Goal: Use online tool/utility: Utilize a website feature to perform a specific function

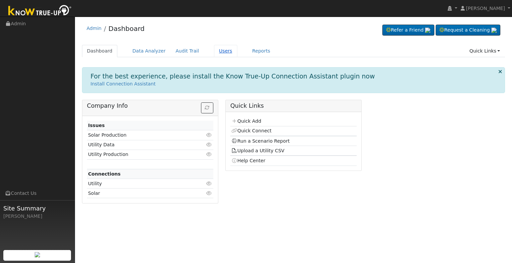
click at [214, 51] on link "Users" at bounding box center [225, 51] width 23 height 12
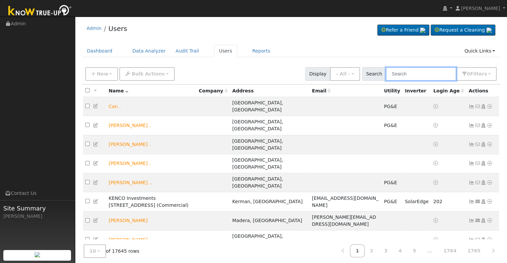
click at [414, 77] on input "text" at bounding box center [420, 74] width 71 height 14
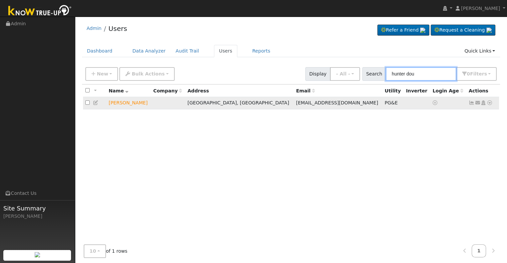
type input "hunter dou"
click at [490, 104] on icon at bounding box center [489, 103] width 6 height 5
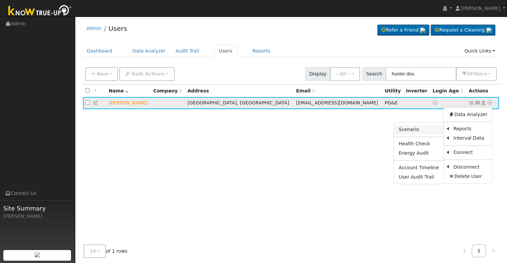
click at [413, 132] on link "Scenario" at bounding box center [419, 129] width 50 height 9
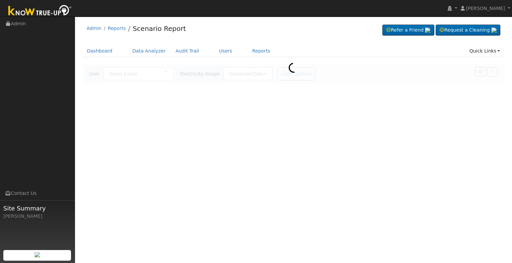
type input "[PERSON_NAME]"
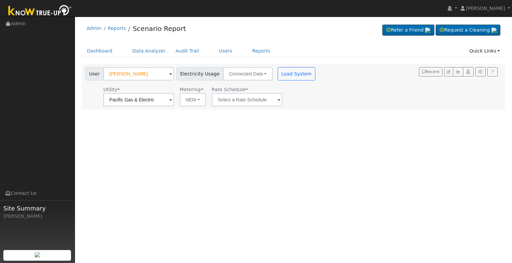
click at [172, 99] on span at bounding box center [170, 101] width 3 height 8
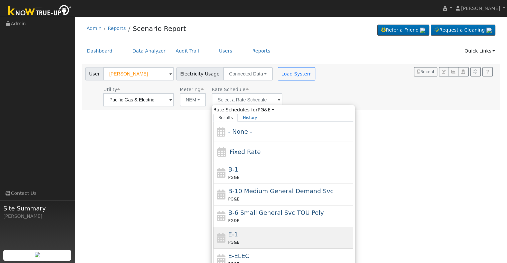
click at [249, 239] on div "PG&E" at bounding box center [290, 242] width 124 height 7
type input "E-1"
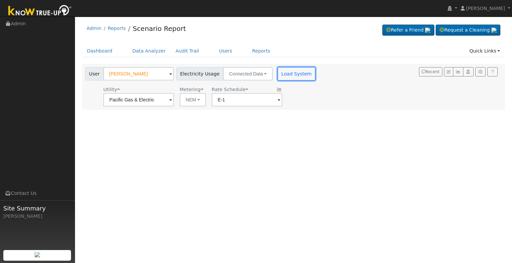
click at [291, 73] on button "Load System" at bounding box center [296, 73] width 38 height 13
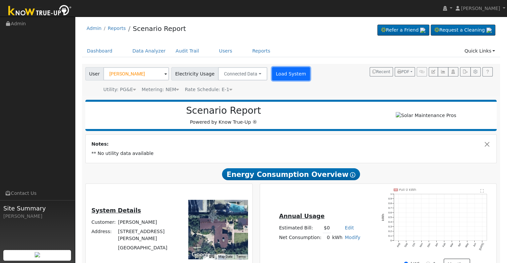
click at [278, 73] on button "Load System" at bounding box center [291, 73] width 38 height 13
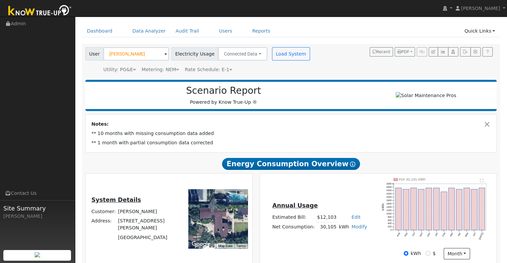
scroll to position [22, 0]
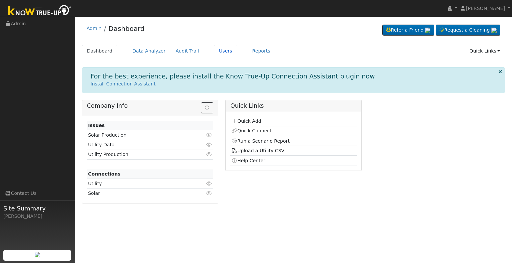
click at [214, 49] on link "Users" at bounding box center [225, 51] width 23 height 12
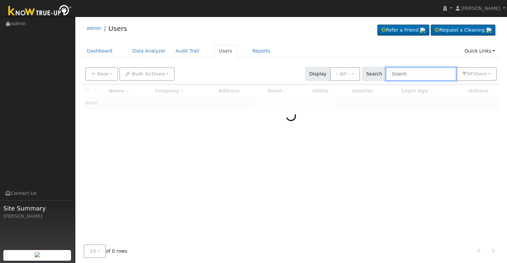
click at [417, 75] on input "text" at bounding box center [420, 74] width 71 height 14
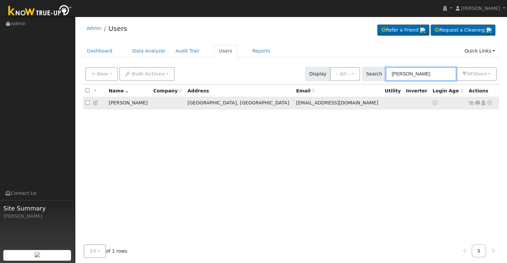
type input "[PERSON_NAME]"
click at [489, 103] on icon at bounding box center [489, 103] width 6 height 5
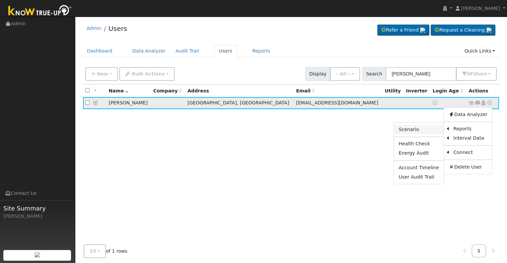
click at [415, 129] on link "Scenario" at bounding box center [419, 129] width 50 height 9
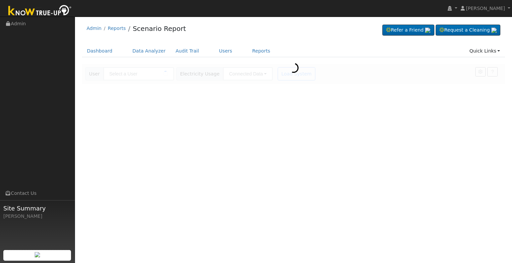
type input "[PERSON_NAME]"
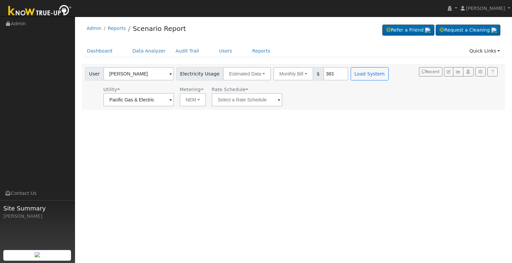
click at [170, 100] on span at bounding box center [170, 101] width 3 height 8
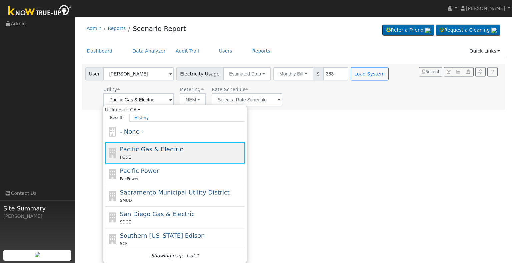
click at [159, 153] on span "Pacific Gas & Electric" at bounding box center [151, 149] width 63 height 7
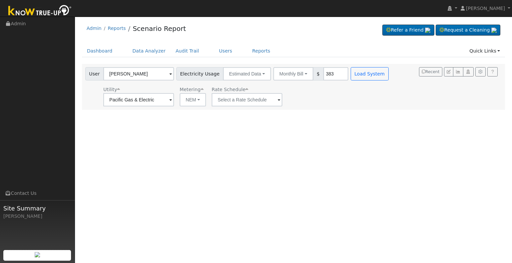
click at [172, 100] on span at bounding box center [170, 101] width 3 height 8
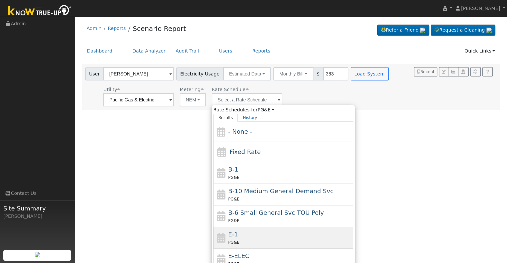
drag, startPoint x: 247, startPoint y: 235, endPoint x: 264, endPoint y: 183, distance: 54.0
click at [247, 234] on div "E-1 PG&E" at bounding box center [290, 238] width 124 height 16
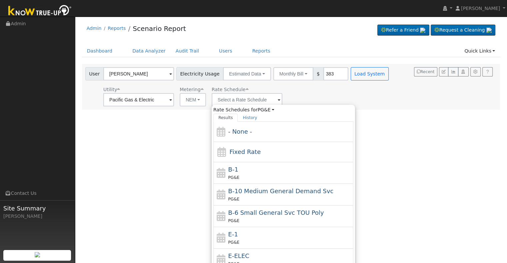
type input "E-1"
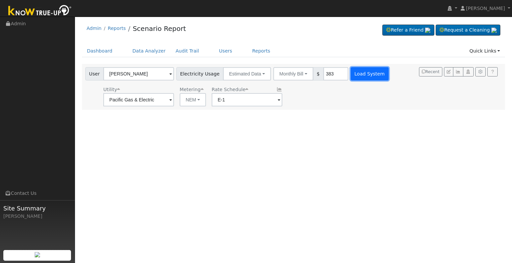
click at [358, 73] on button "Load System" at bounding box center [369, 73] width 38 height 13
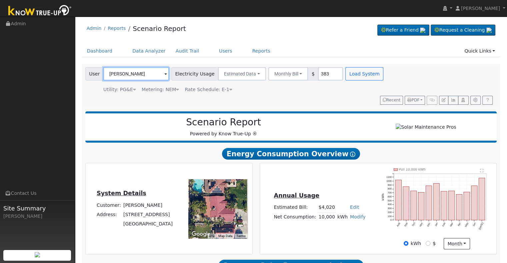
click at [143, 72] on input "[PERSON_NAME]" at bounding box center [136, 73] width 66 height 13
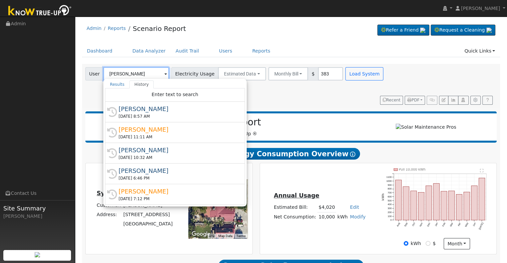
click at [143, 72] on input "[PERSON_NAME]" at bounding box center [136, 73] width 66 height 13
click at [150, 75] on input "[PERSON_NAME]" at bounding box center [136, 73] width 66 height 13
click at [214, 50] on link "Users" at bounding box center [225, 51] width 23 height 12
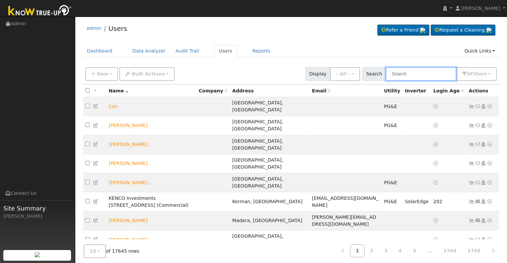
click at [404, 73] on input "text" at bounding box center [420, 74] width 71 height 14
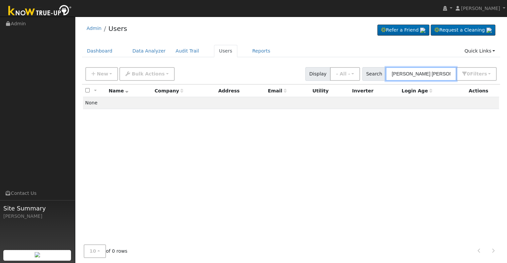
click at [420, 73] on input "robert perez soria" at bounding box center [420, 74] width 71 height 14
click at [422, 74] on input "robert soria" at bounding box center [420, 74] width 71 height 14
click at [410, 75] on input "robert perez" at bounding box center [420, 74] width 71 height 14
click at [428, 74] on input "[PERSON_NAME]" at bounding box center [420, 74] width 71 height 14
type input "robert perez soria"
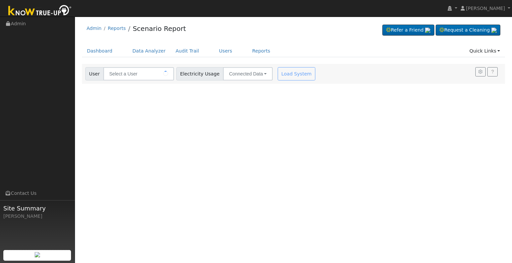
type input "Hunter Douglas"
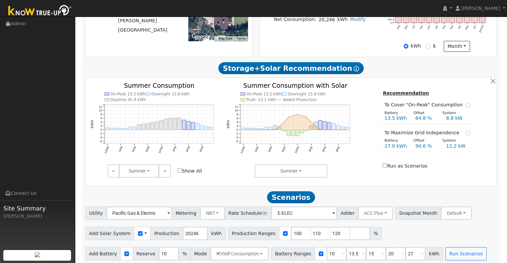
scroll to position [193, 0]
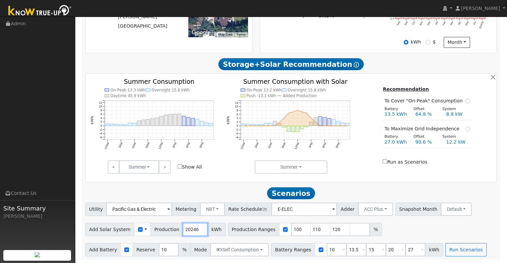
drag, startPoint x: 190, startPoint y: 229, endPoint x: 171, endPoint y: 230, distance: 19.0
click at [171, 230] on div "Add Solar System Use CSV Data Production 20246 kWh" at bounding box center [155, 229] width 140 height 13
type input "22011"
click at [329, 250] on input "10" at bounding box center [336, 249] width 20 height 13
type input "13.5"
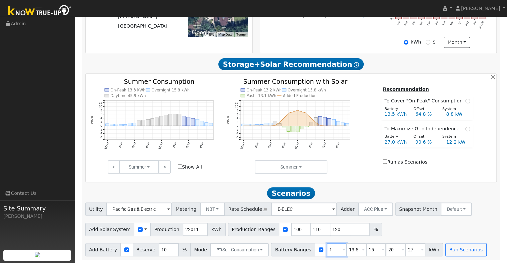
type input "15"
type input "20"
type input "27"
type input "15"
type input "20"
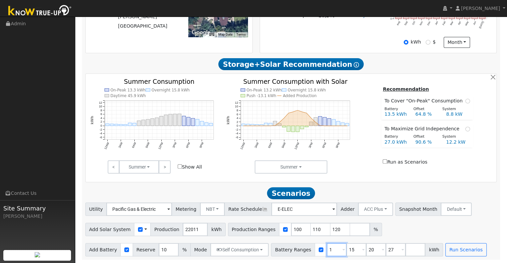
type input "27"
type input "20"
type input "27"
type input "2"
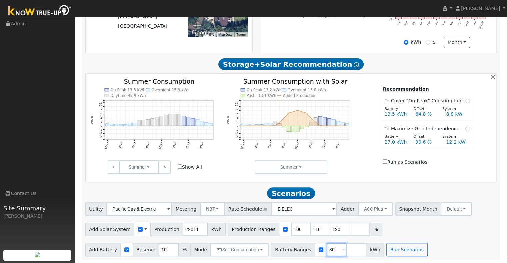
type input "30"
click at [346, 249] on input "number" at bounding box center [356, 249] width 20 height 13
type input "40"
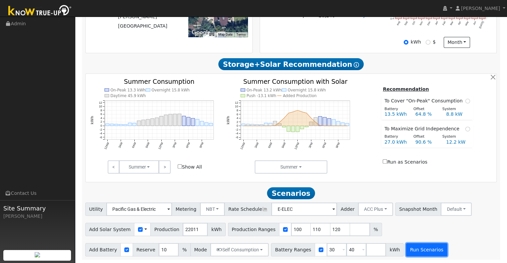
click at [408, 250] on button "Run Scenarios" at bounding box center [426, 249] width 41 height 13
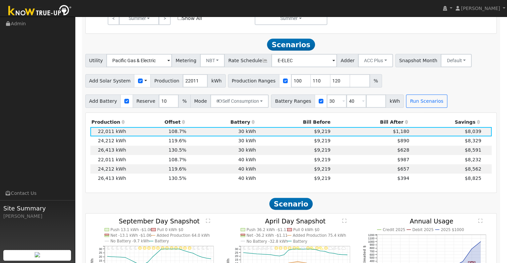
scroll to position [360, 0]
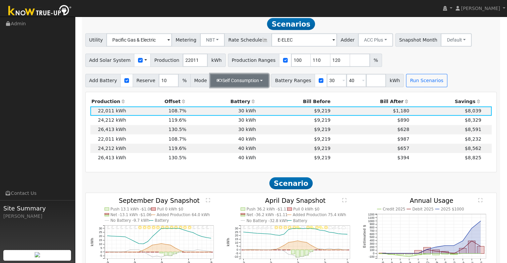
click at [254, 82] on button "Self Consumption" at bounding box center [239, 80] width 58 height 13
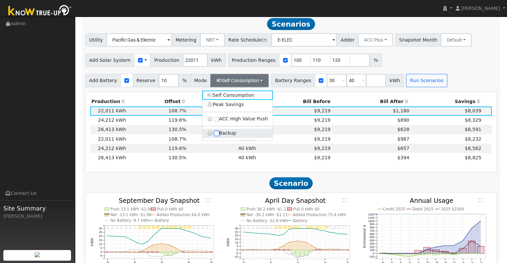
click at [216, 136] on input "Backup" at bounding box center [216, 133] width 5 height 5
checkbox input "true"
type input "20"
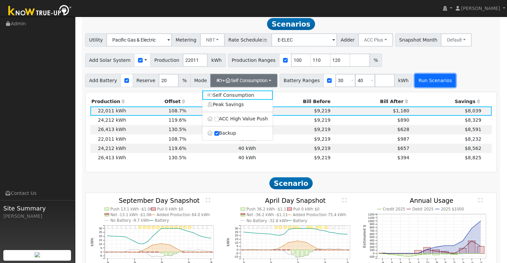
click at [421, 82] on button "Run Scenarios" at bounding box center [434, 80] width 41 height 13
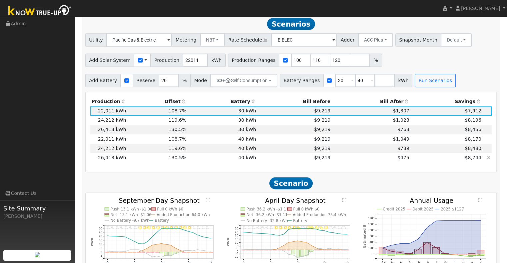
click at [225, 161] on td "40 kWh" at bounding box center [222, 157] width 70 height 9
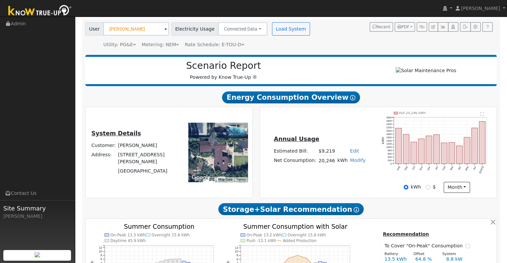
scroll to position [0, 0]
